Goal: Complete application form: Complete application form

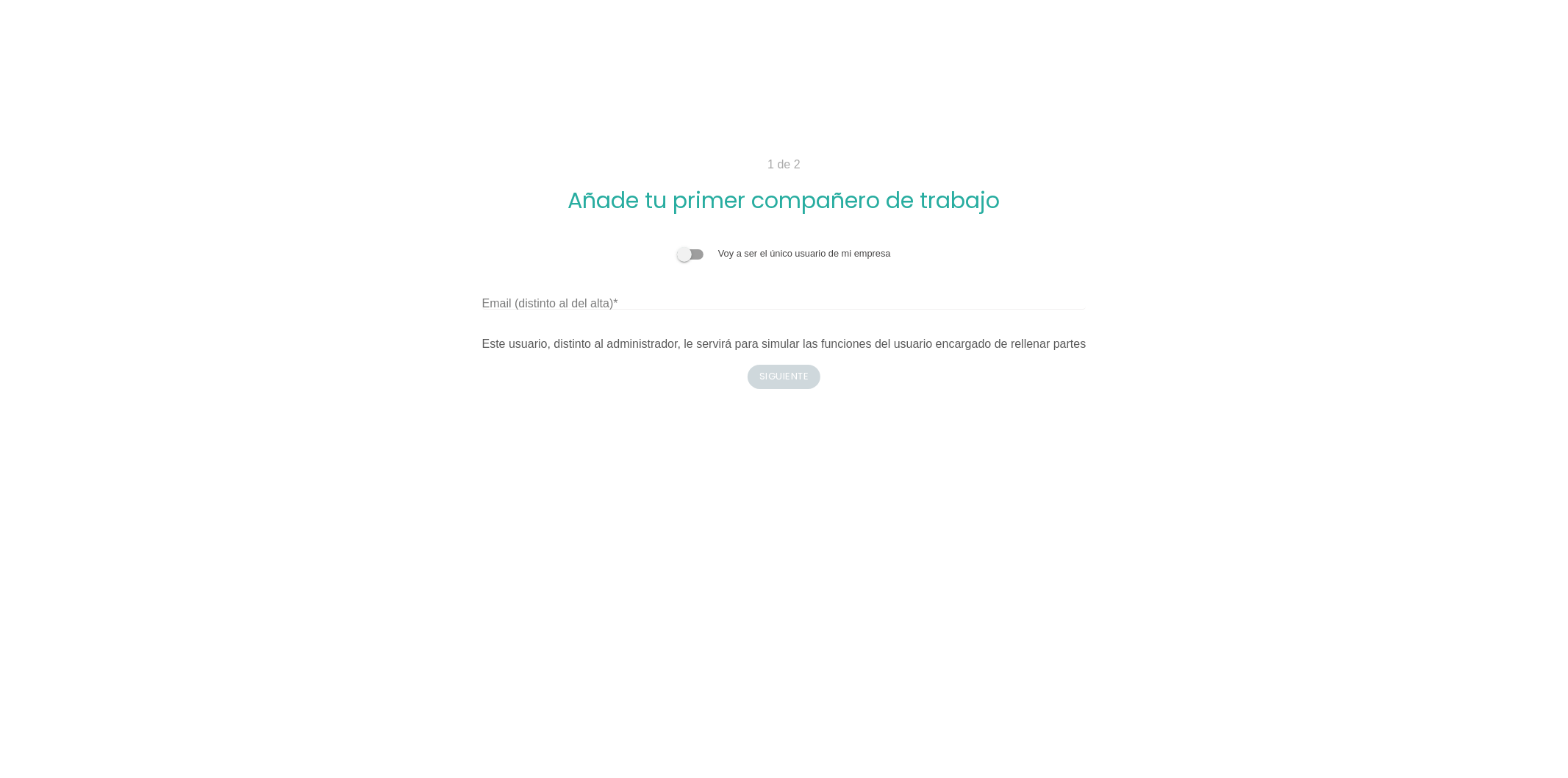
click at [696, 256] on span at bounding box center [690, 254] width 26 height 10
click at [677, 246] on input "checkbox" at bounding box center [677, 246] width 0 height 0
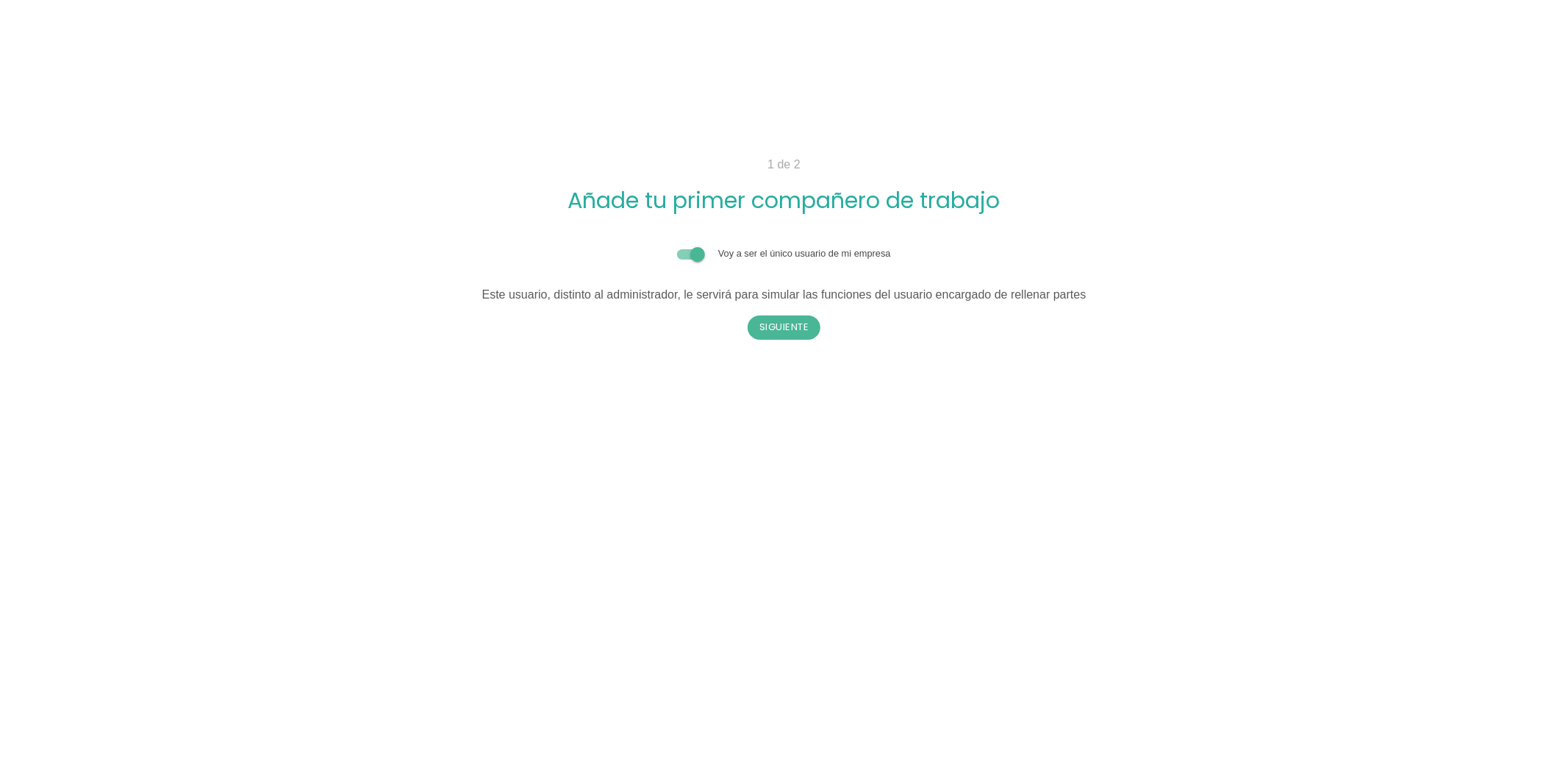
click at [696, 256] on span at bounding box center [690, 254] width 26 height 10
click at [677, 246] on input "checkbox" at bounding box center [677, 246] width 0 height 0
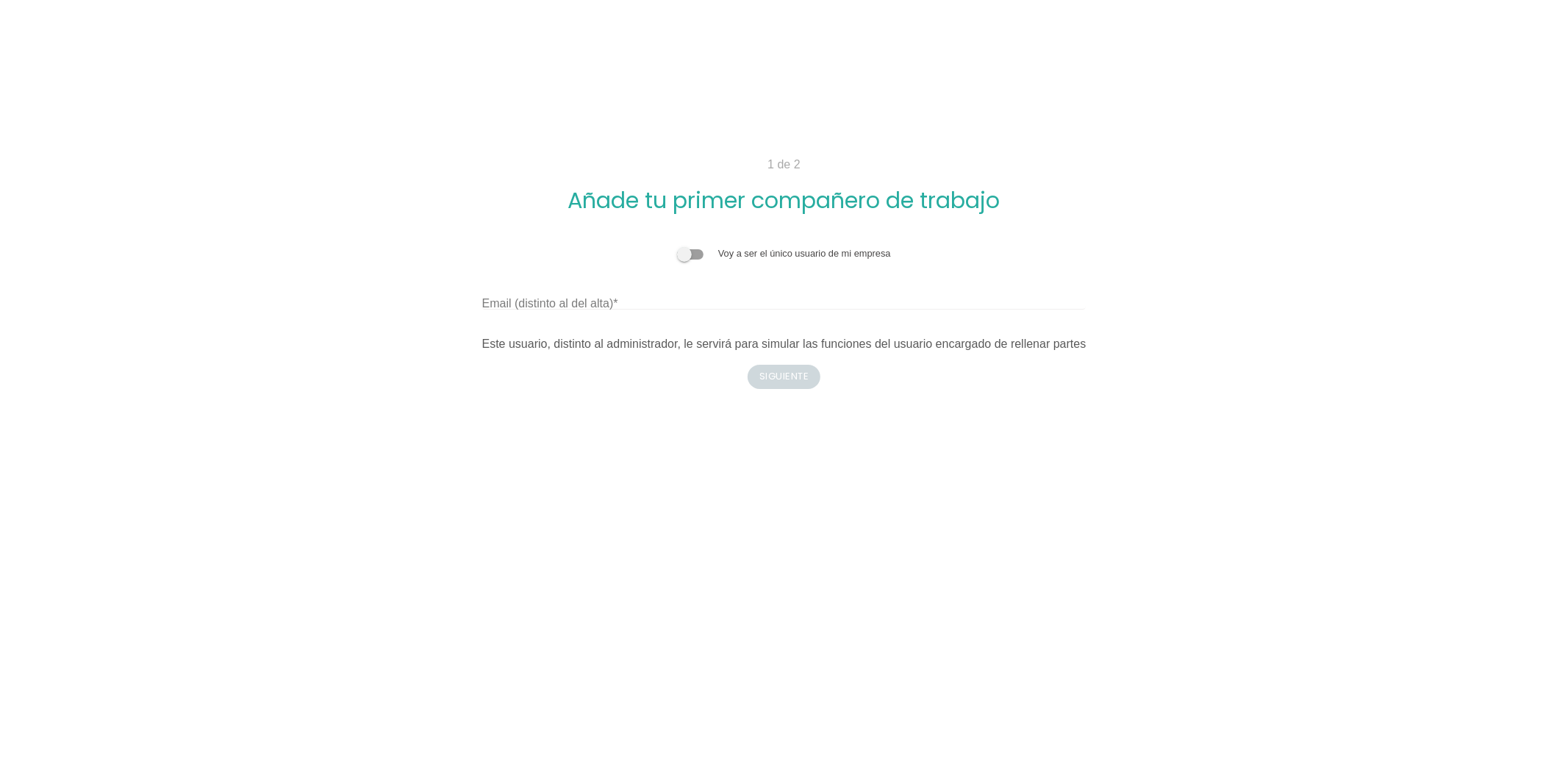
click at [696, 256] on span at bounding box center [690, 254] width 26 height 10
click at [677, 246] on input "checkbox" at bounding box center [677, 246] width 0 height 0
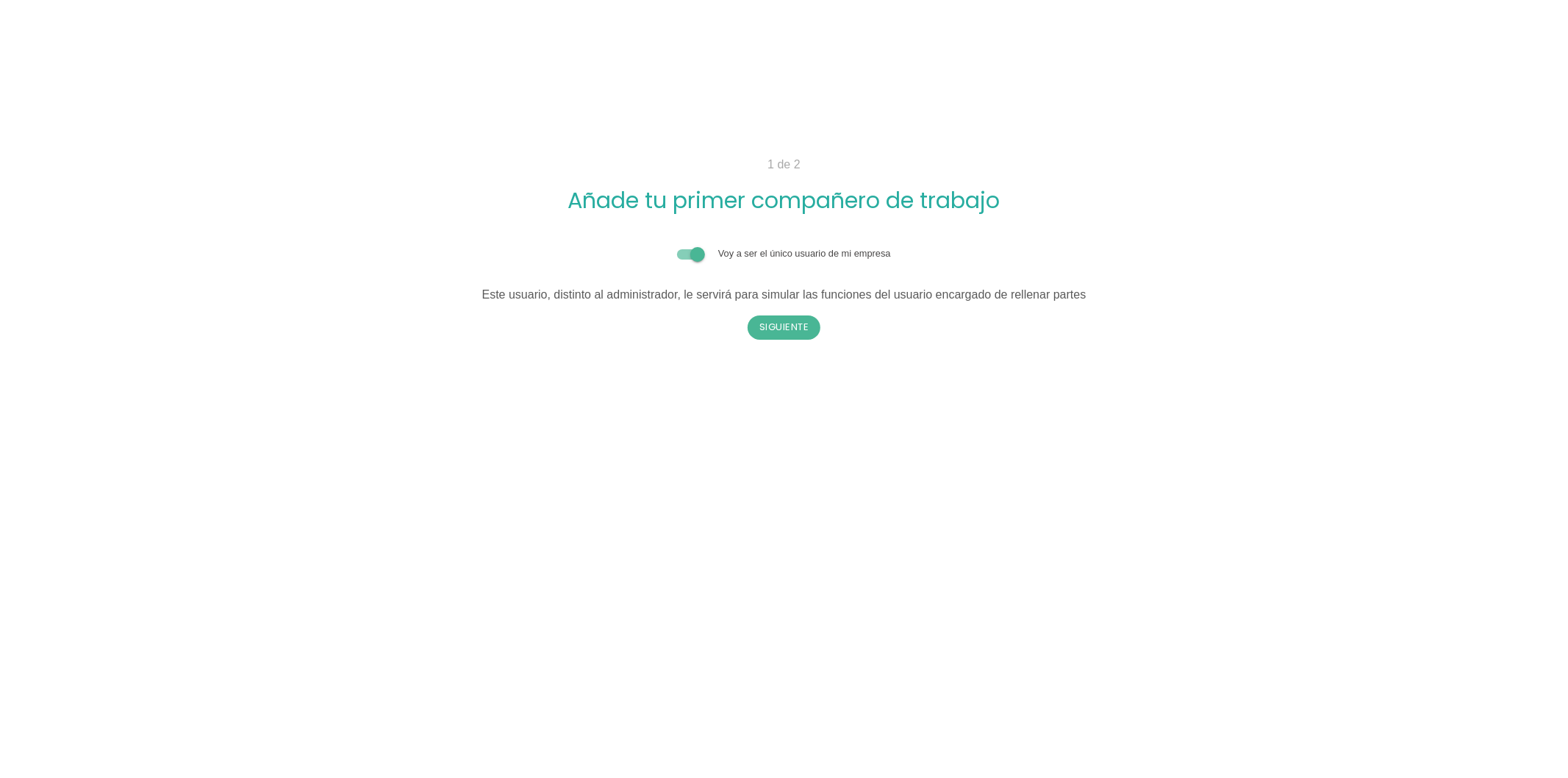
click at [696, 256] on span at bounding box center [690, 254] width 26 height 10
click at [677, 246] on input "checkbox" at bounding box center [677, 246] width 0 height 0
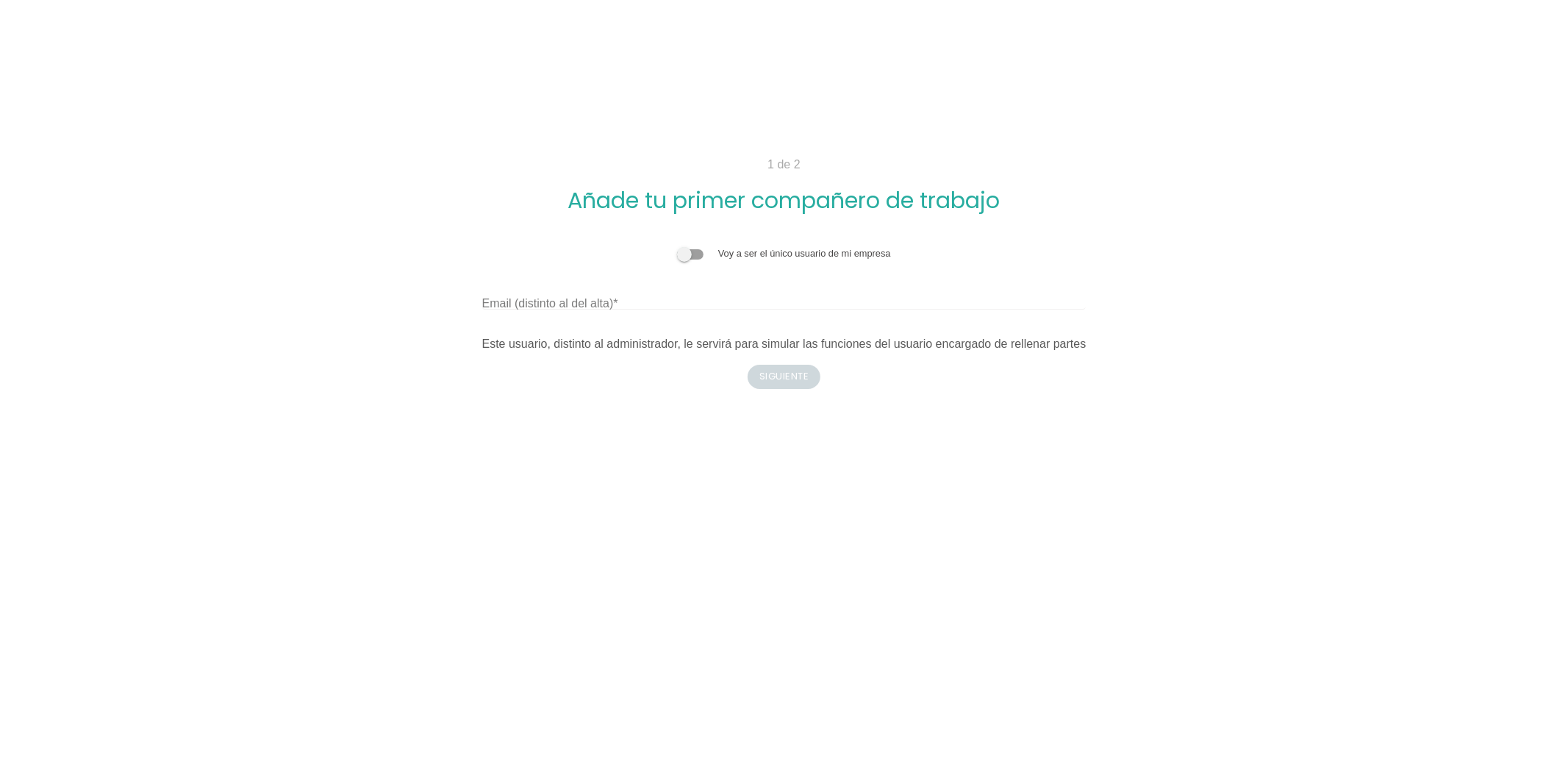
click at [694, 253] on span at bounding box center [690, 254] width 26 height 10
click at [677, 246] on input "checkbox" at bounding box center [677, 246] width 0 height 0
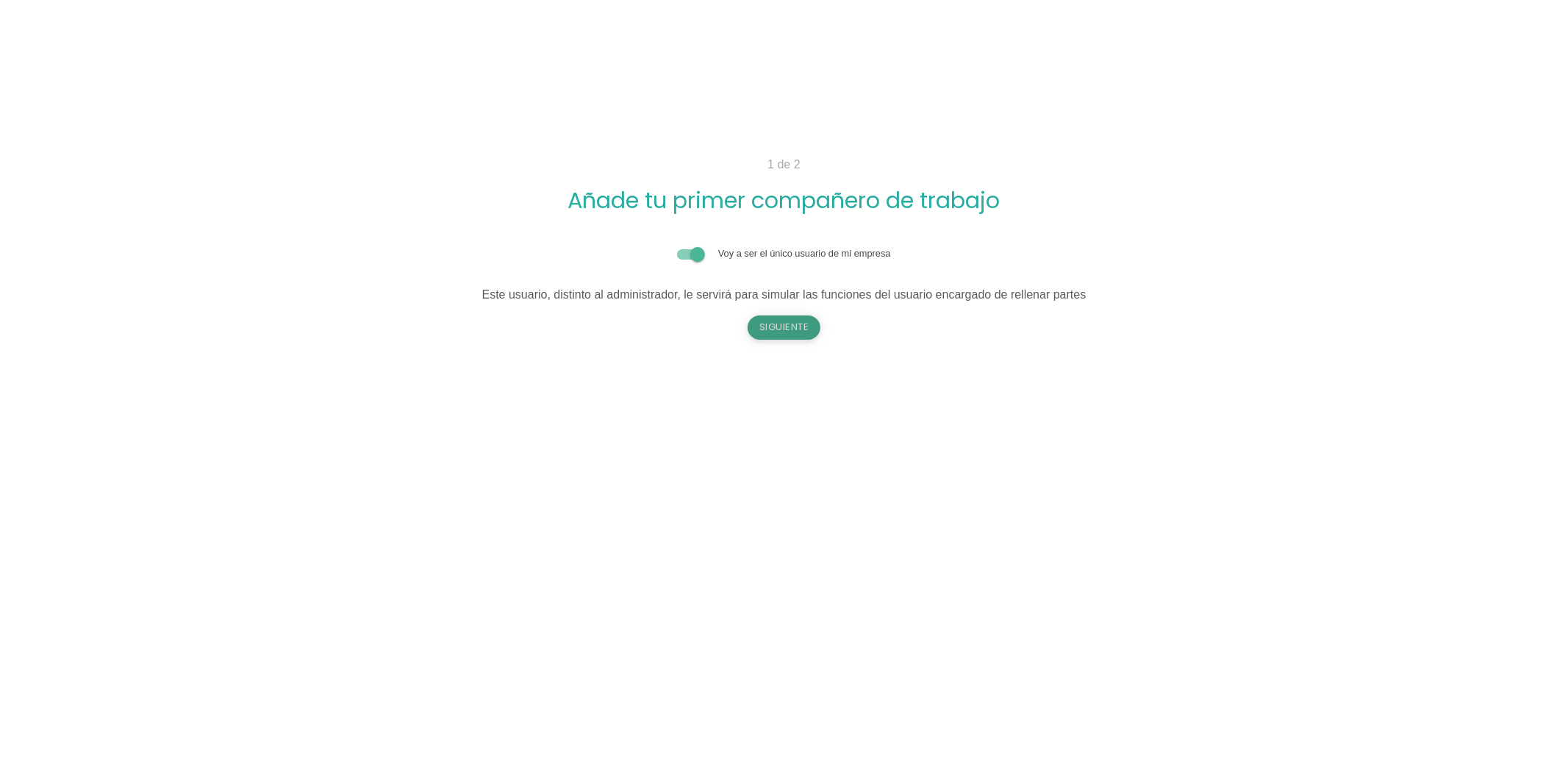
click at [770, 336] on button "Siguiente" at bounding box center [784, 328] width 73 height 24
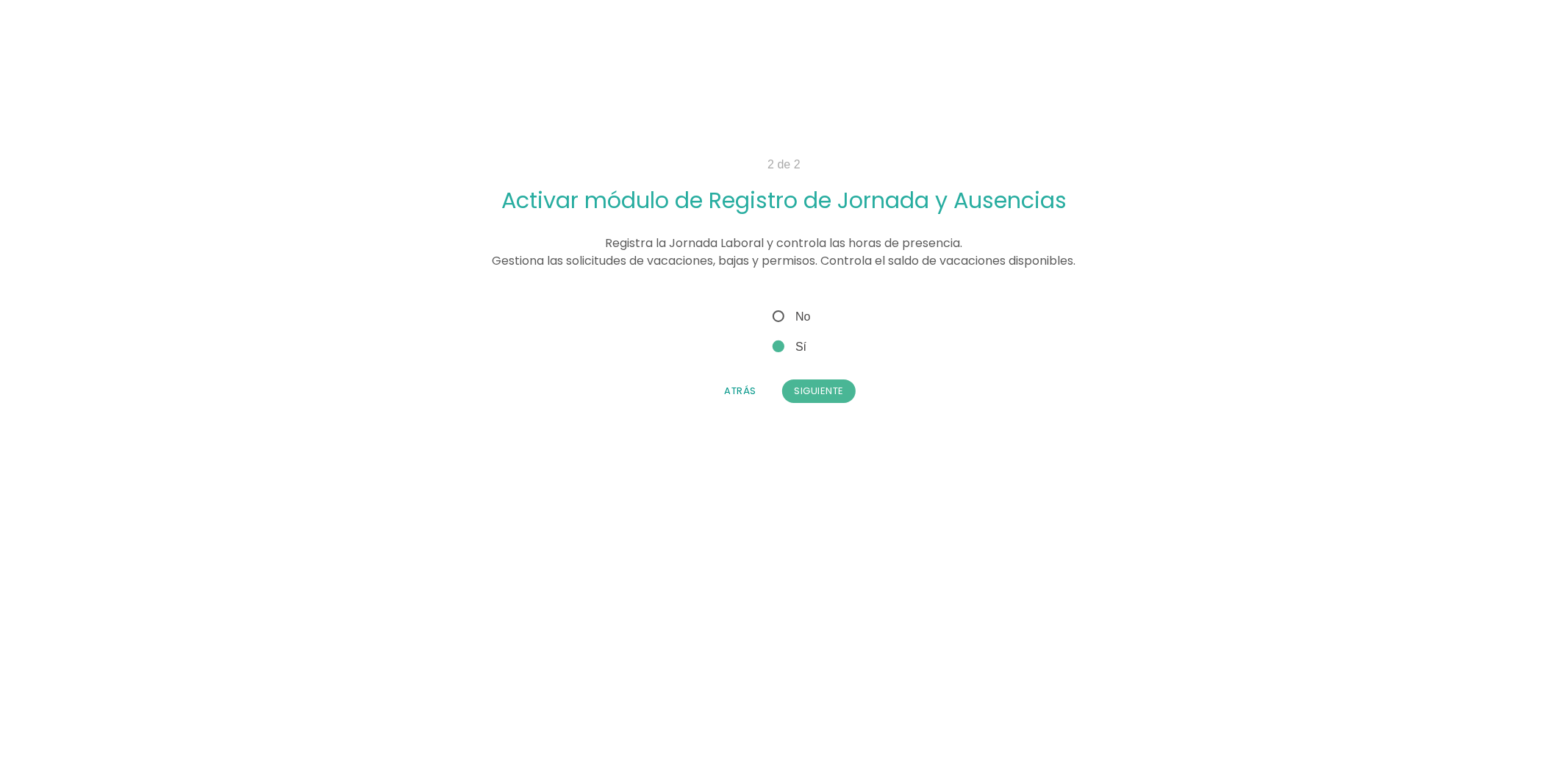
click at [778, 317] on span "No" at bounding box center [790, 316] width 41 height 18
click at [778, 317] on input "No" at bounding box center [775, 312] width 10 height 10
radio input "true"
click at [810, 392] on button "Siguiente" at bounding box center [819, 391] width 73 height 24
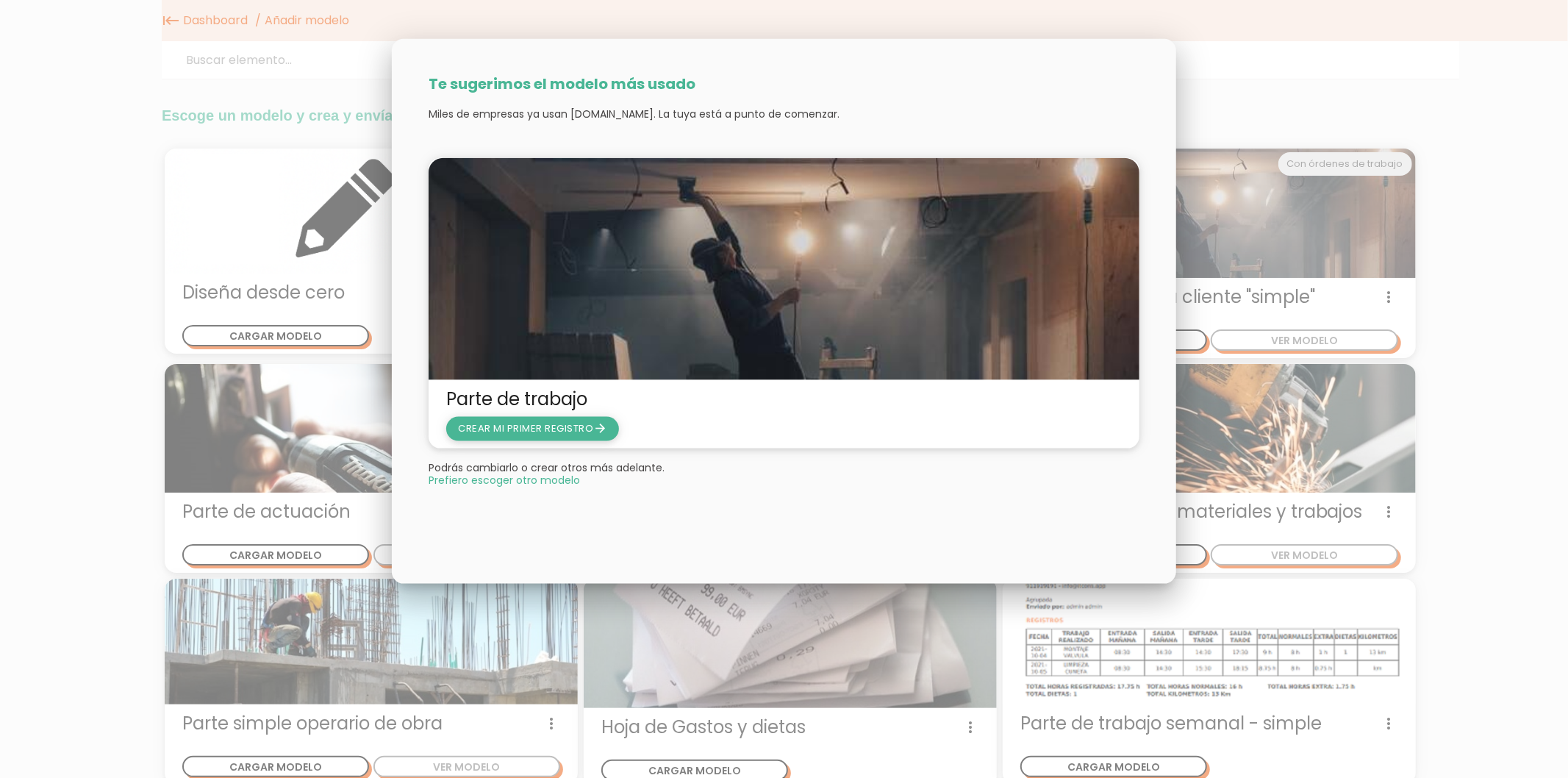
click at [538, 424] on span "CREAR MI PRIMER REGISTRO arrow_forward" at bounding box center [532, 429] width 149 height 14
